Goal: Navigation & Orientation: Understand site structure

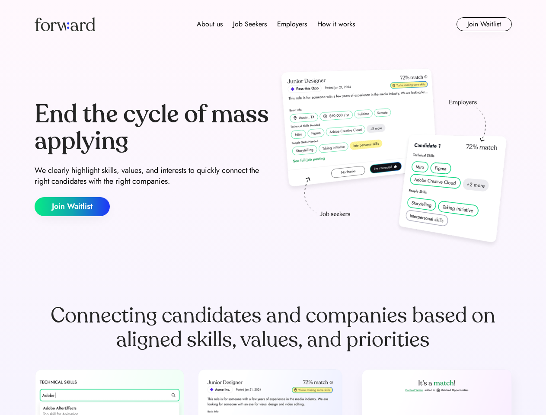
click at [273, 208] on div "End the cycle of mass applying We clearly highlight skills, values, and interes…" at bounding box center [274, 159] width 478 height 186
click at [273, 24] on div "About us Job Seekers Employers How it works" at bounding box center [276, 24] width 341 height 10
click at [65, 24] on img at bounding box center [65, 24] width 61 height 14
click at [276, 24] on div "About us Job Seekers Employers How it works" at bounding box center [276, 24] width 341 height 10
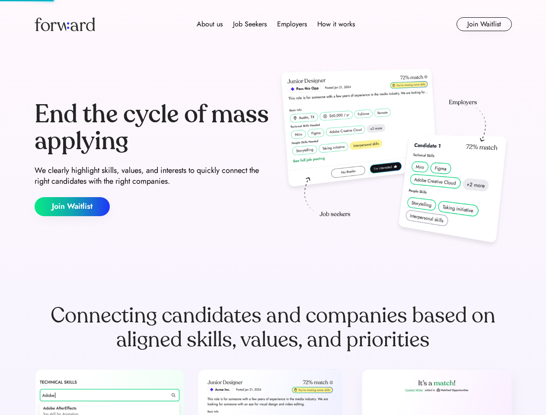
click at [210, 24] on div "About us" at bounding box center [210, 24] width 26 height 10
click at [250, 24] on div "Job Seekers" at bounding box center [250, 24] width 34 height 10
click at [292, 24] on div "Employers" at bounding box center [292, 24] width 30 height 10
click at [336, 24] on div "How it works" at bounding box center [337, 24] width 38 height 10
click at [484, 24] on button "Join Waitlist" at bounding box center [484, 24] width 55 height 14
